Goal: Task Accomplishment & Management: Manage account settings

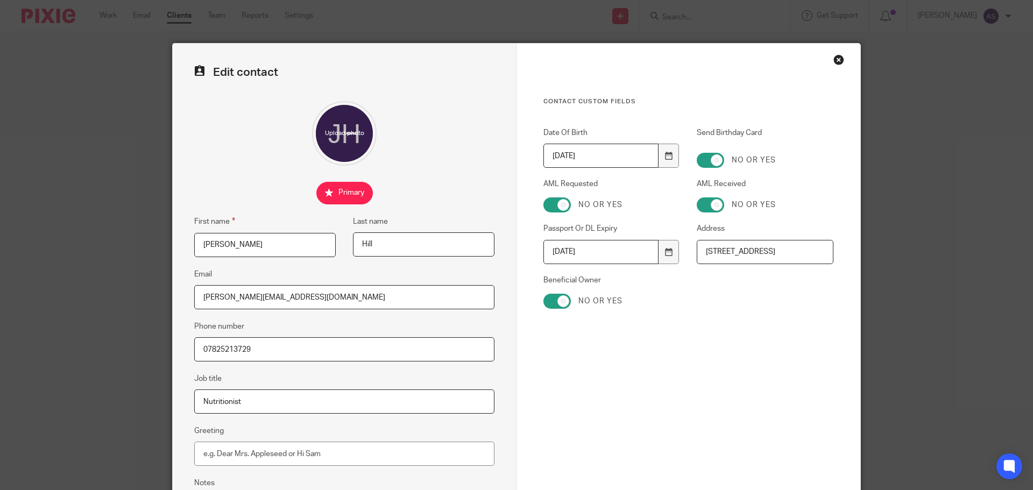
click at [837, 58] on div "Close this dialog window" at bounding box center [838, 59] width 11 height 11
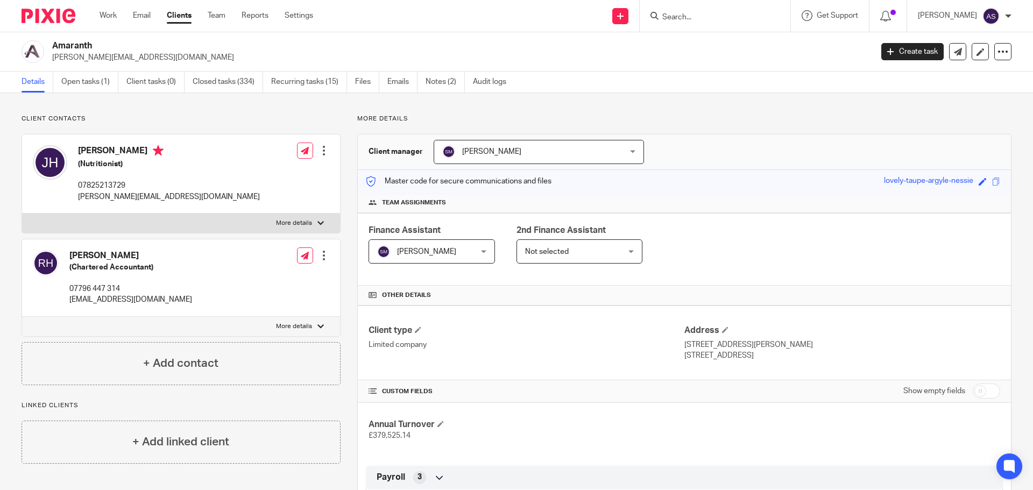
drag, startPoint x: 117, startPoint y: 18, endPoint x: 122, endPoint y: 24, distance: 7.3
click at [117, 18] on link "Work" at bounding box center [108, 15] width 17 height 11
